Goal: Transaction & Acquisition: Purchase product/service

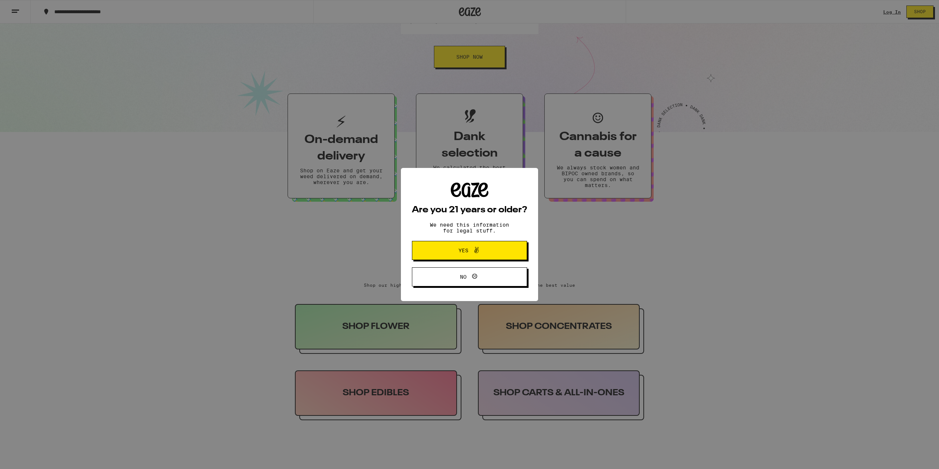
click at [486, 259] on button "Yes" at bounding box center [469, 250] width 115 height 19
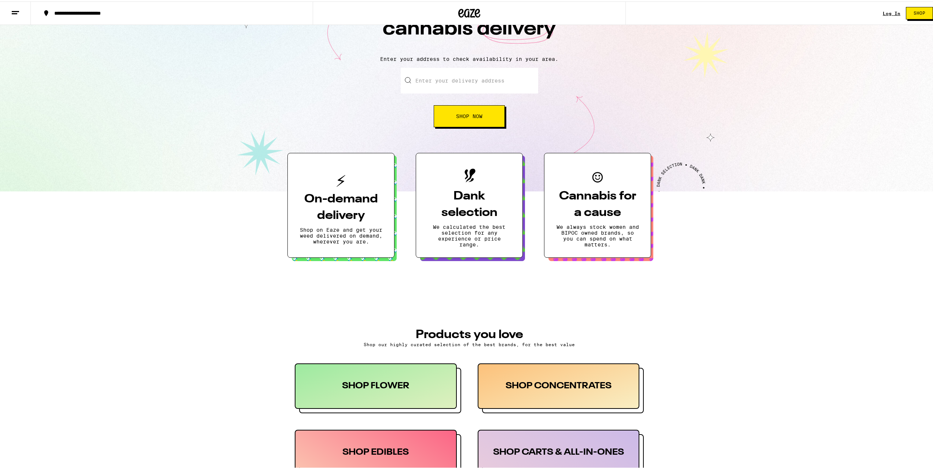
scroll to position [37, 0]
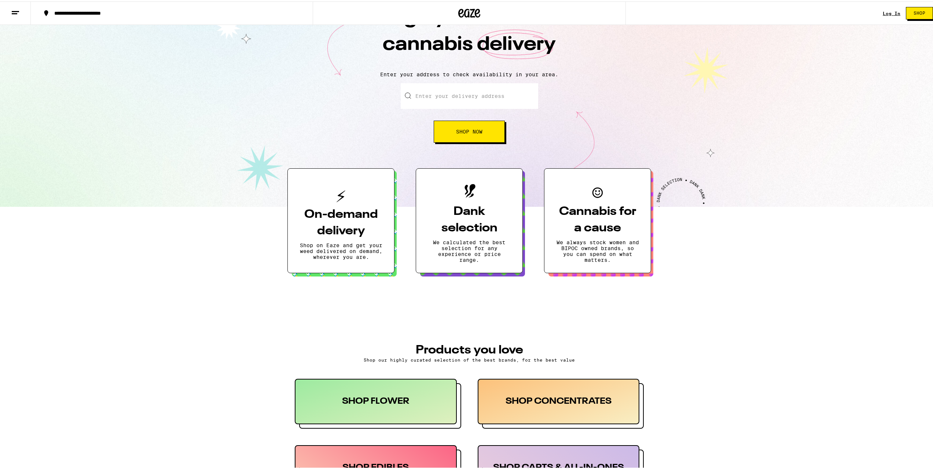
click at [462, 136] on button "Shop Now" at bounding box center [469, 130] width 71 height 22
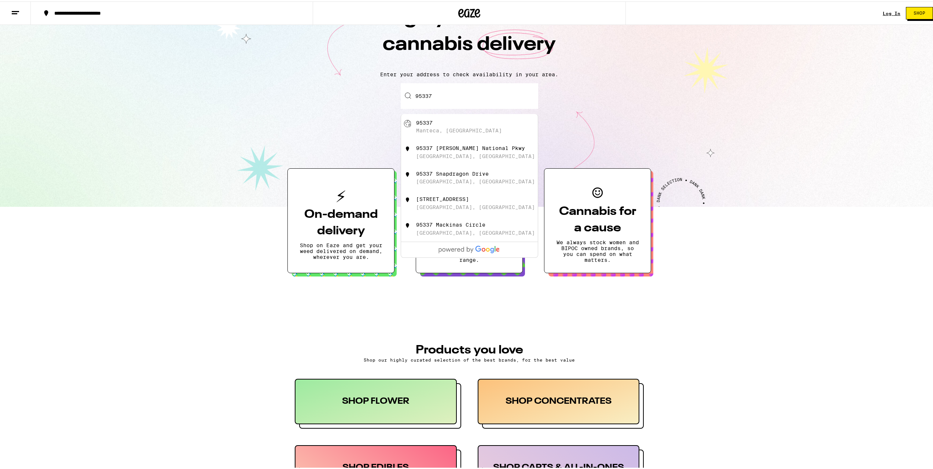
click at [427, 122] on div "95337" at bounding box center [424, 121] width 17 height 6
type input "Manteca, CA 95337"
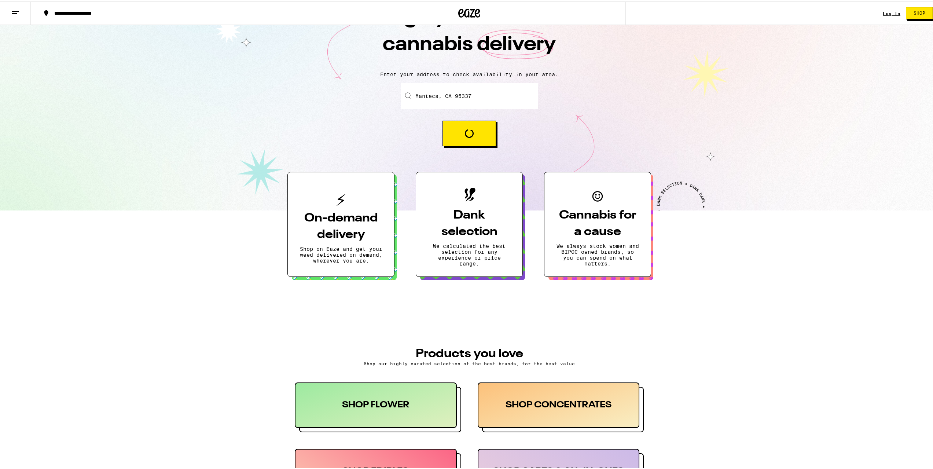
scroll to position [60, 0]
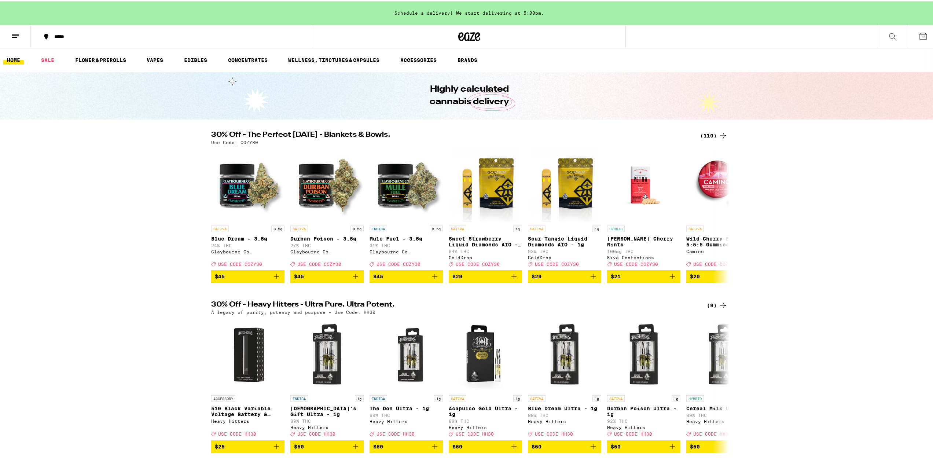
click at [893, 32] on button at bounding box center [892, 35] width 31 height 23
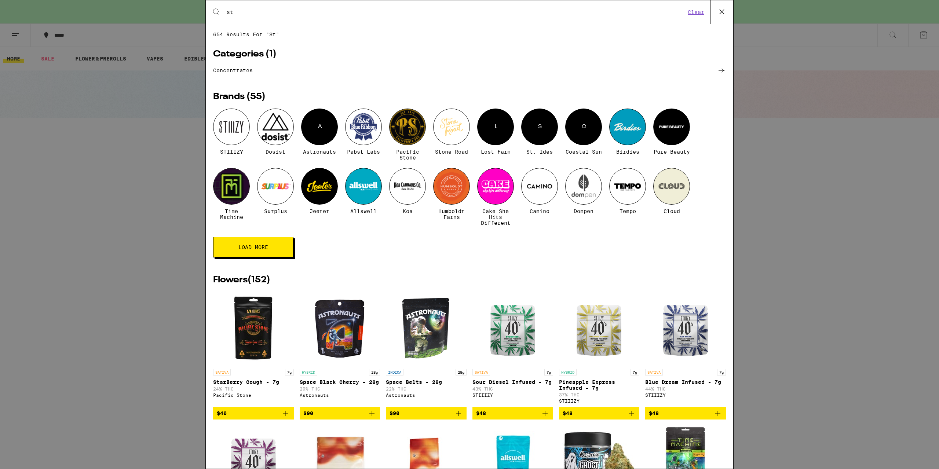
type input "st"
click at [233, 123] on div at bounding box center [231, 127] width 37 height 37
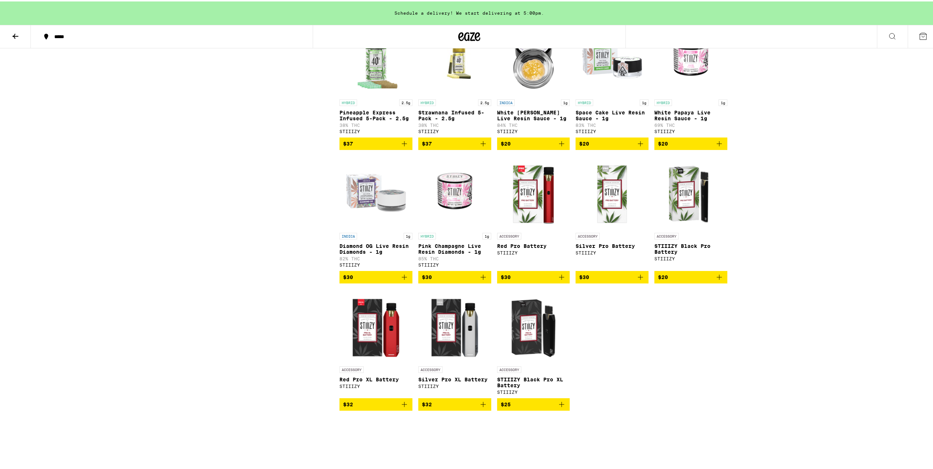
scroll to position [1174, 0]
